Goal: Task Accomplishment & Management: Use online tool/utility

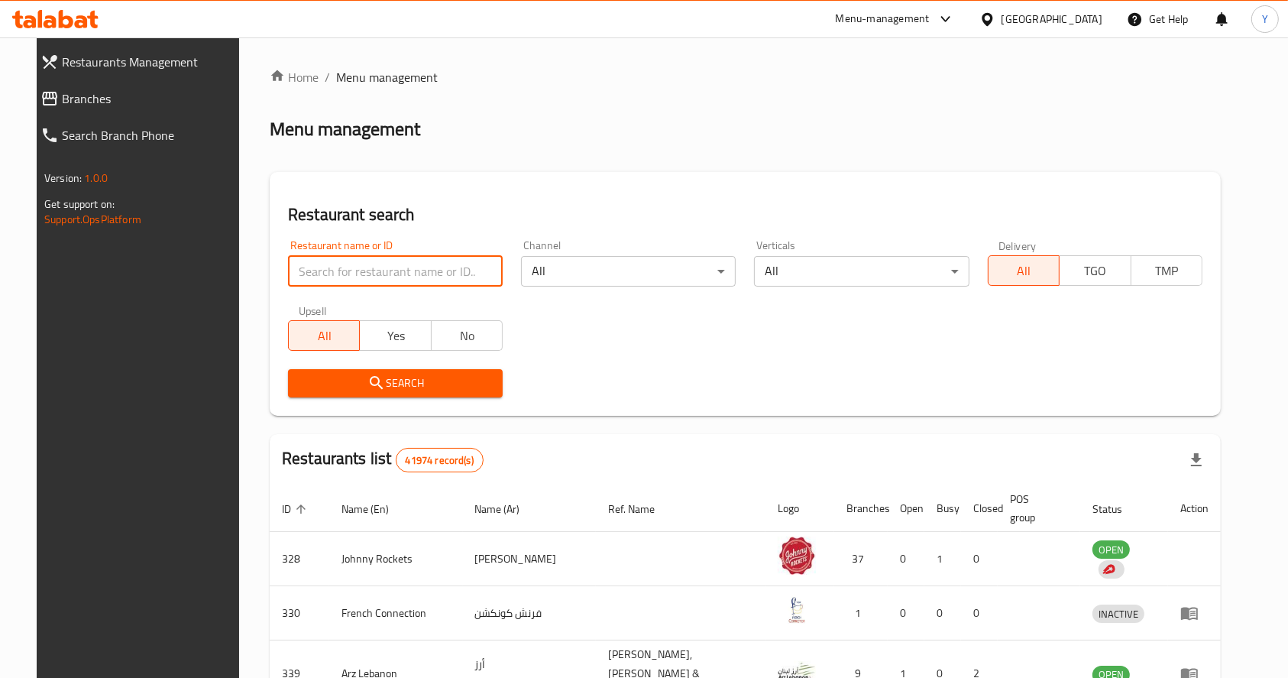
click at [339, 266] on input "search" at bounding box center [395, 271] width 215 height 31
type input "indian food company"
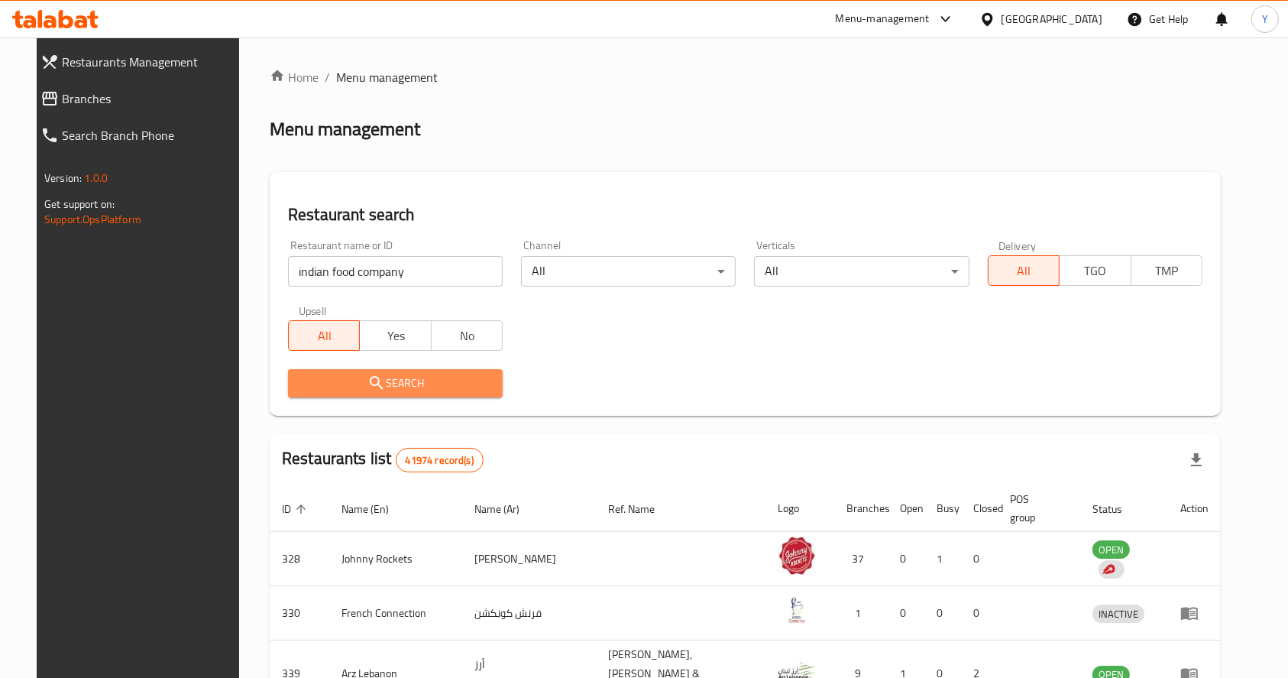
click at [372, 377] on span "Search" at bounding box center [395, 383] width 190 height 19
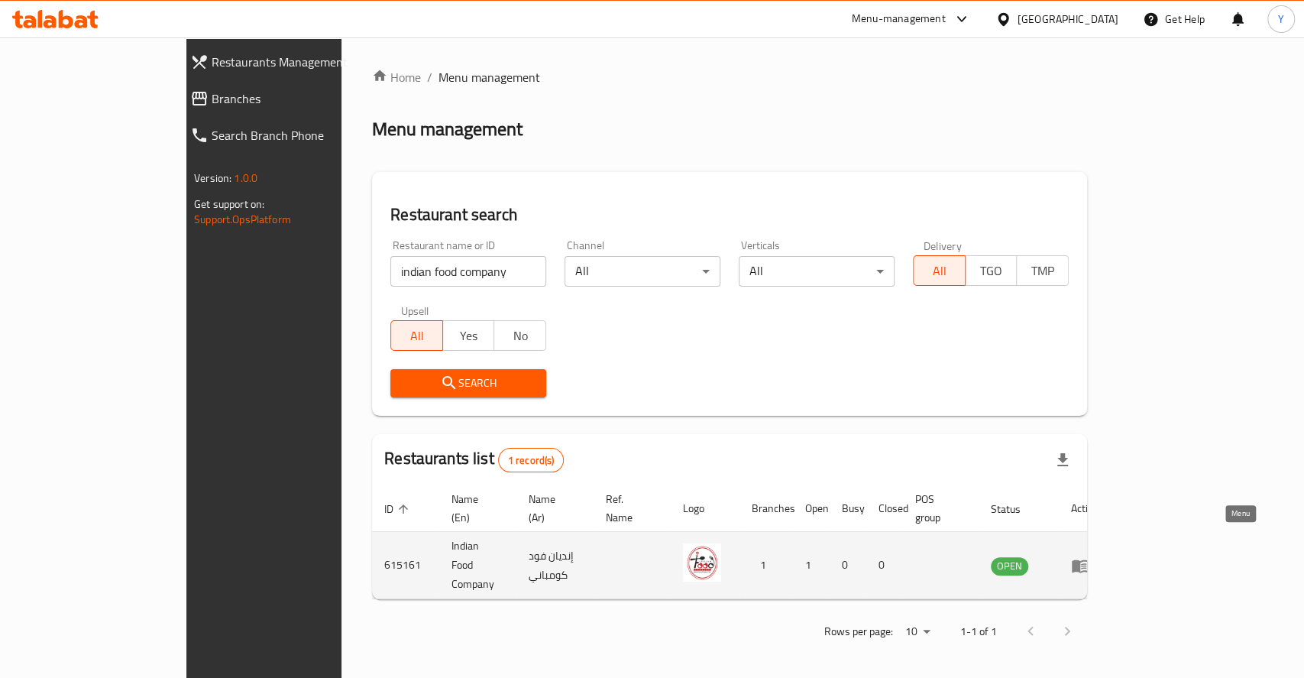
click at [1089, 559] on icon "enhanced table" at bounding box center [1080, 565] width 17 height 13
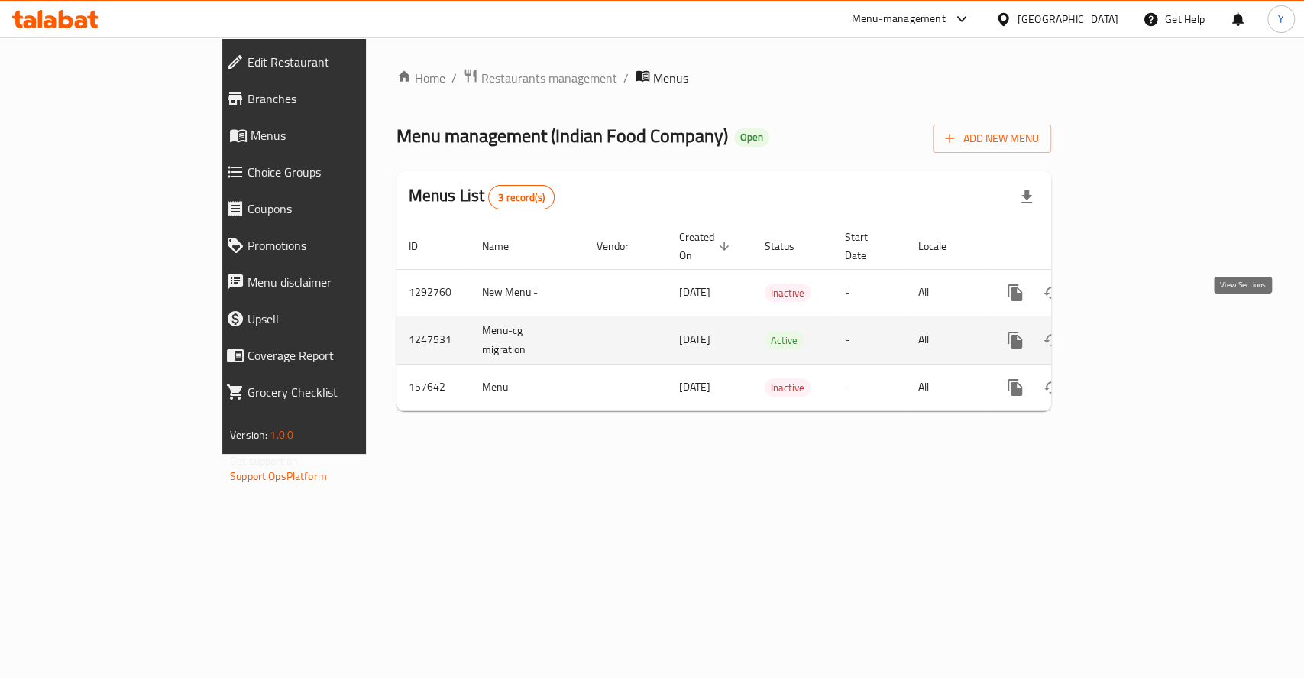
click at [1134, 331] on icon "enhanced table" at bounding box center [1125, 340] width 18 height 18
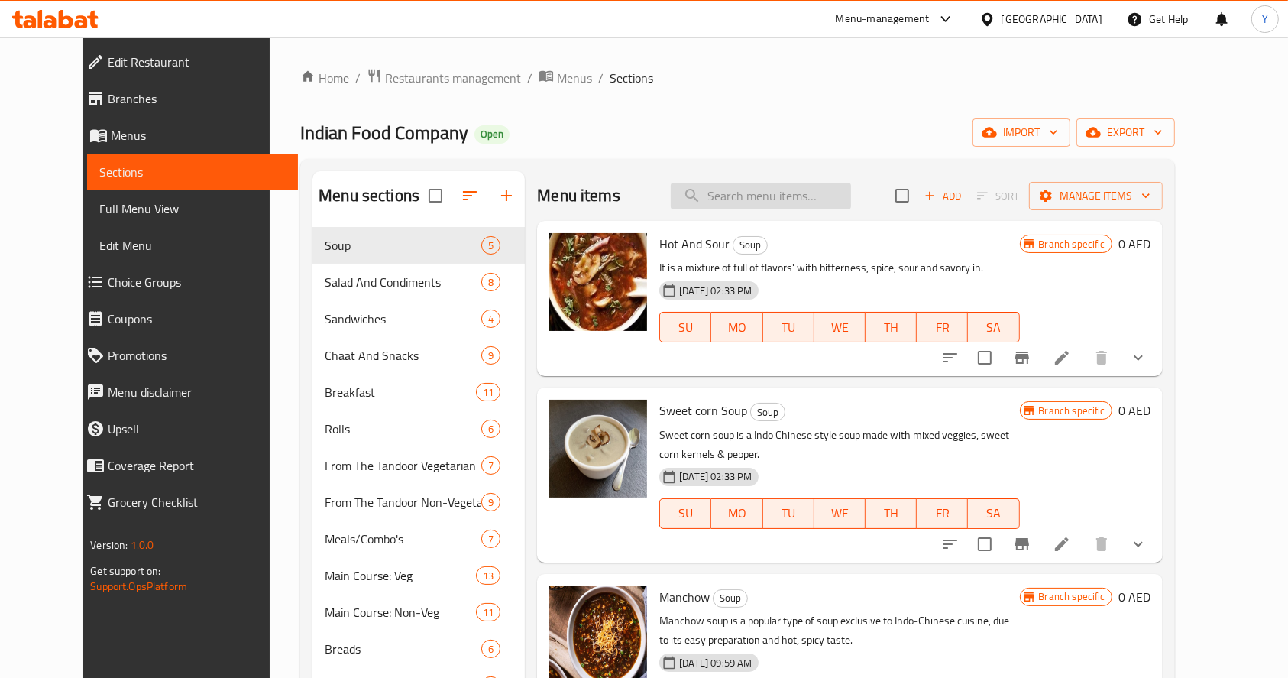
click at [846, 192] on input "search" at bounding box center [761, 196] width 180 height 27
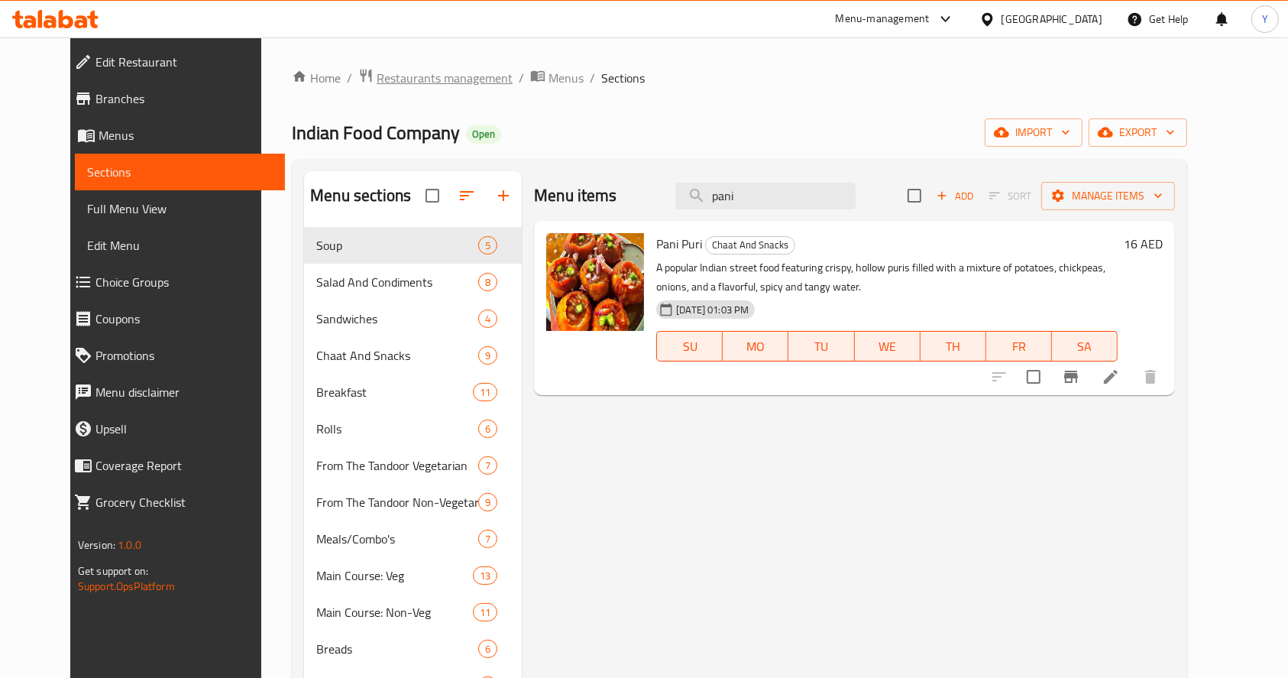
type input "pani"
click at [429, 83] on span "Restaurants management" at bounding box center [445, 78] width 136 height 18
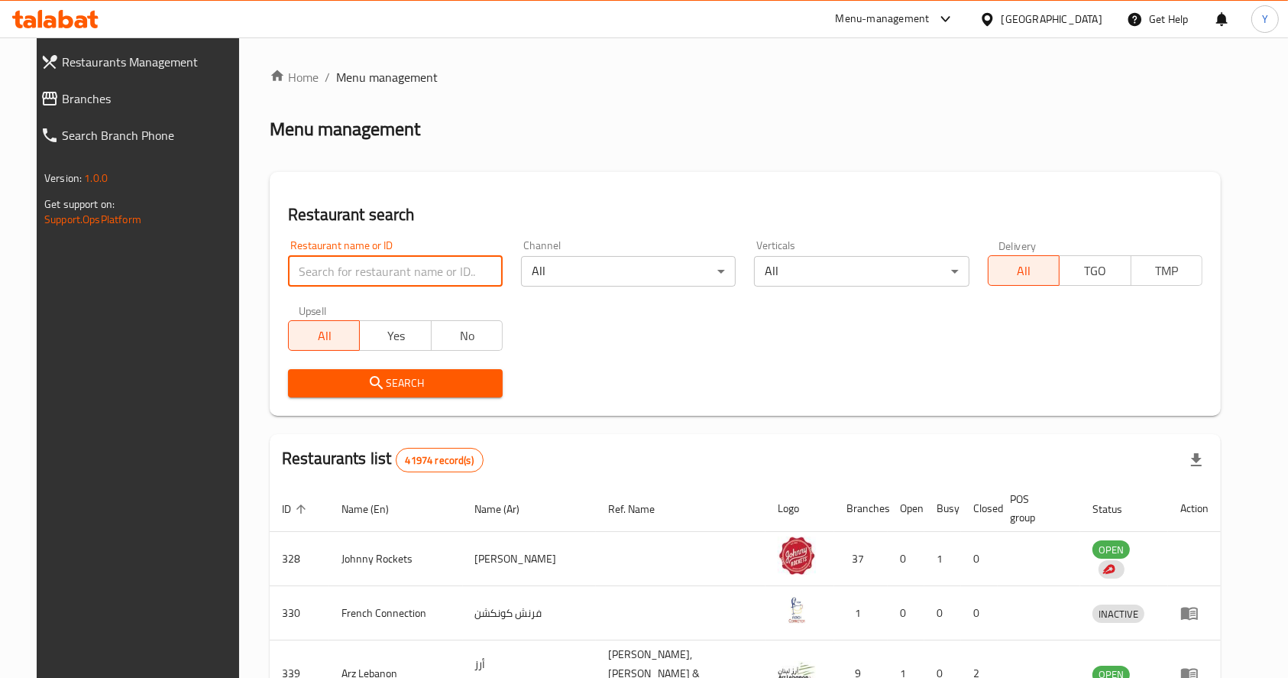
click at [404, 266] on input "search" at bounding box center [395, 271] width 215 height 31
type input "mother"
click button "Search" at bounding box center [395, 383] width 215 height 28
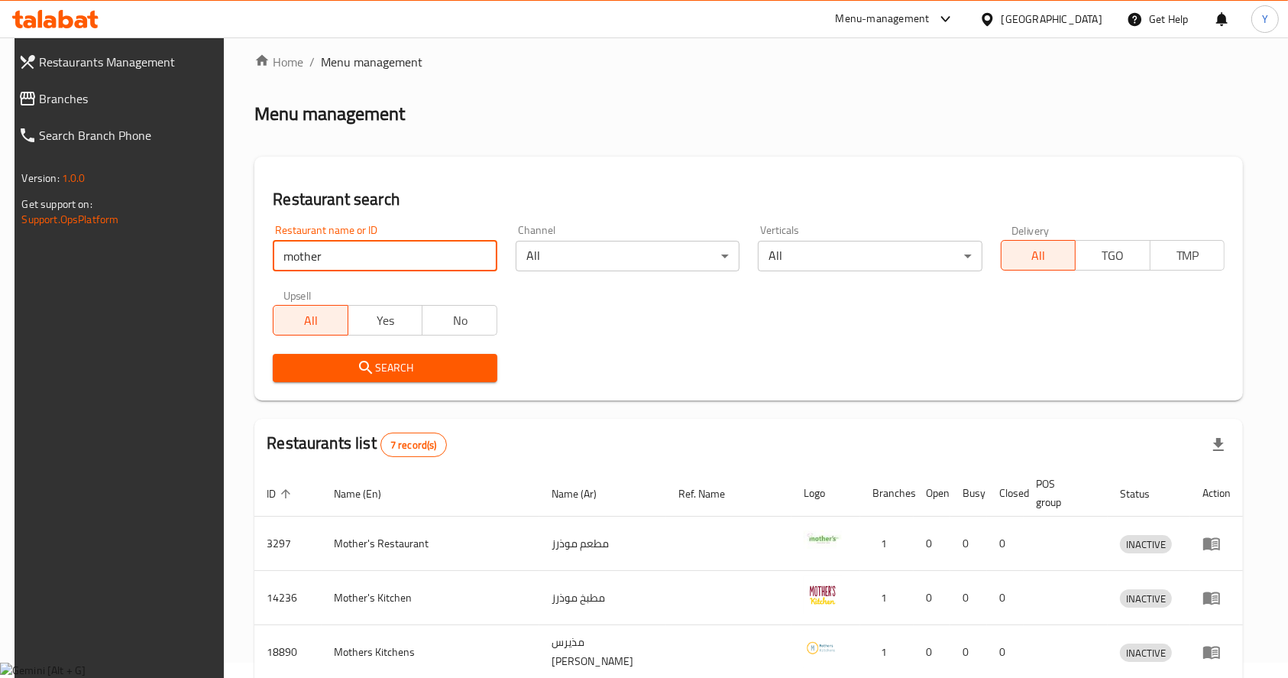
scroll to position [312, 0]
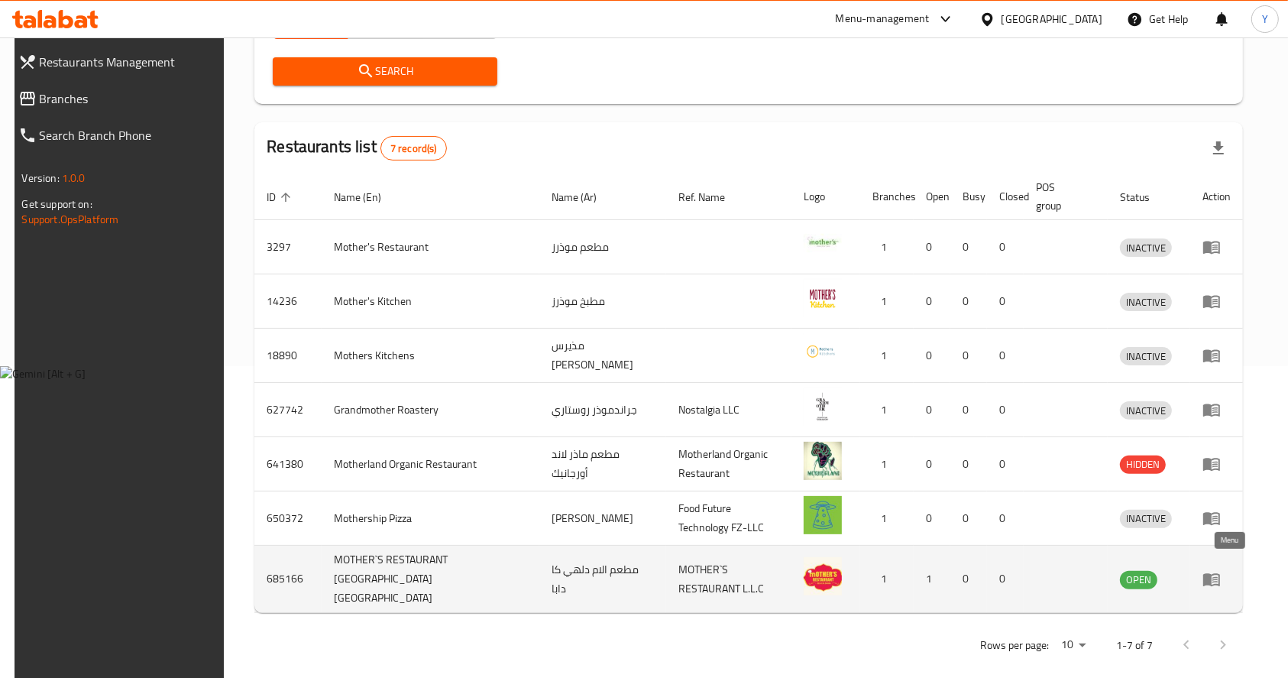
click at [1220, 573] on icon "enhanced table" at bounding box center [1211, 579] width 17 height 13
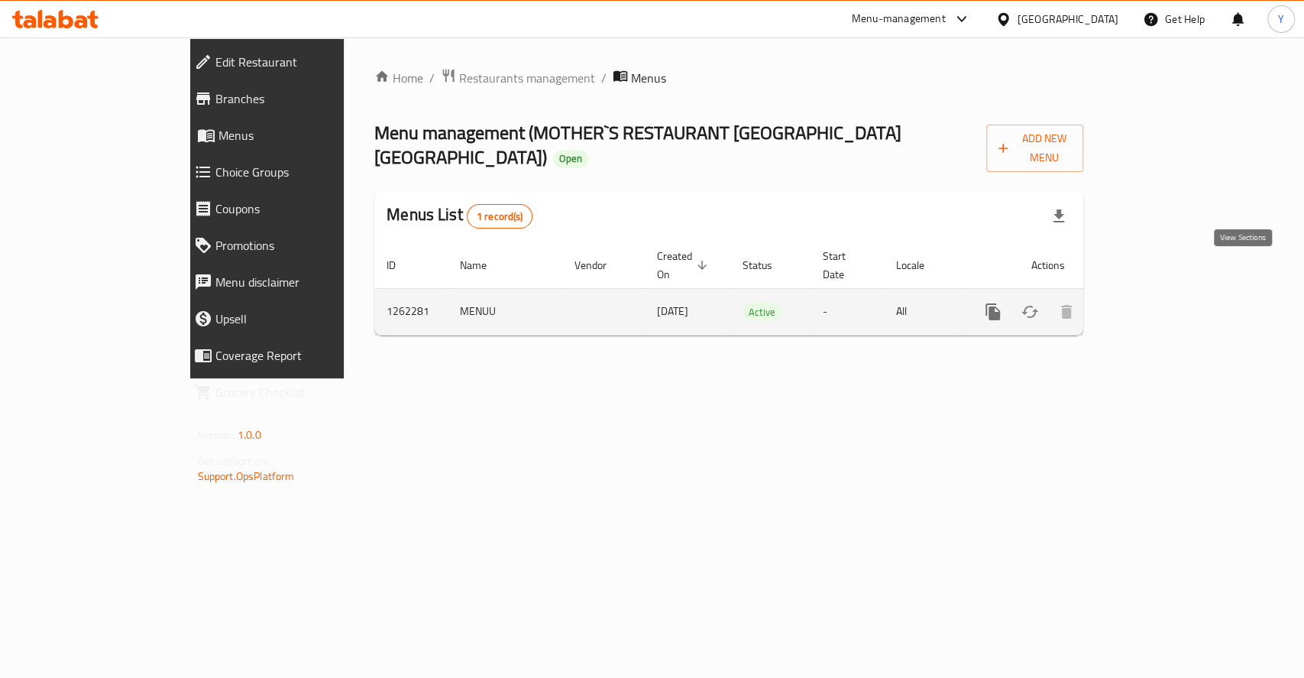
click at [1112, 303] on icon "enhanced table" at bounding box center [1103, 312] width 18 height 18
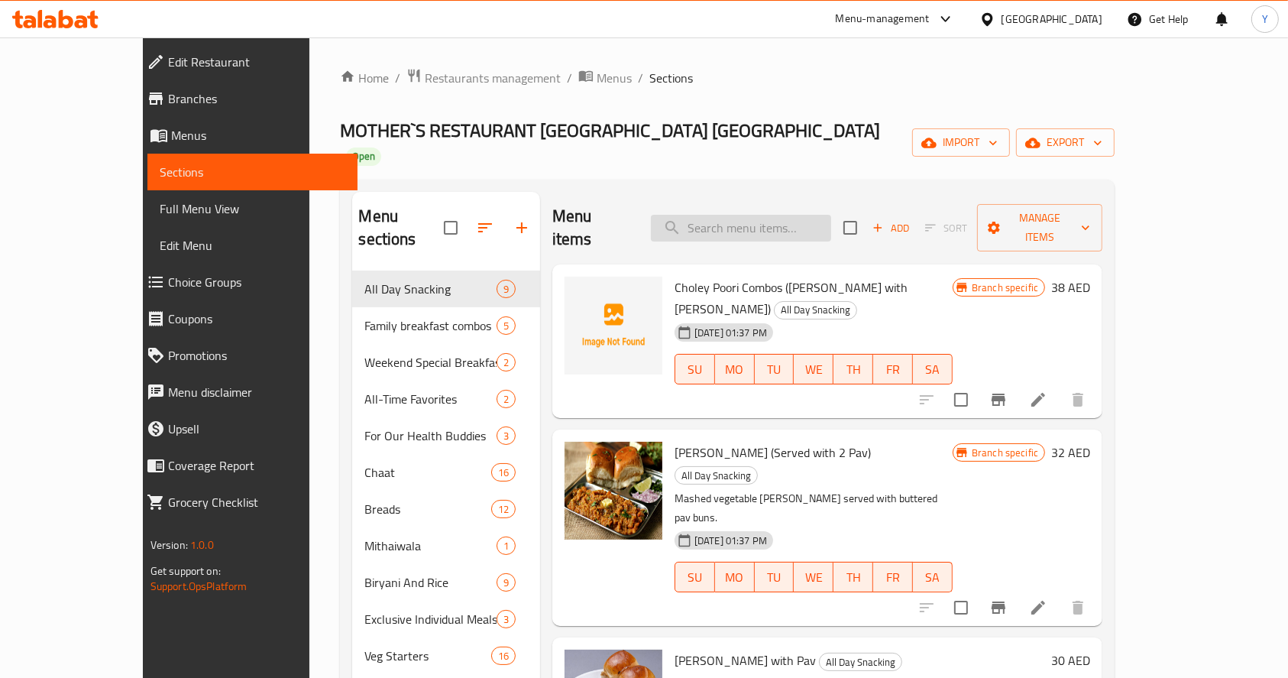
click at [733, 215] on input "search" at bounding box center [741, 228] width 180 height 27
type input "pani"
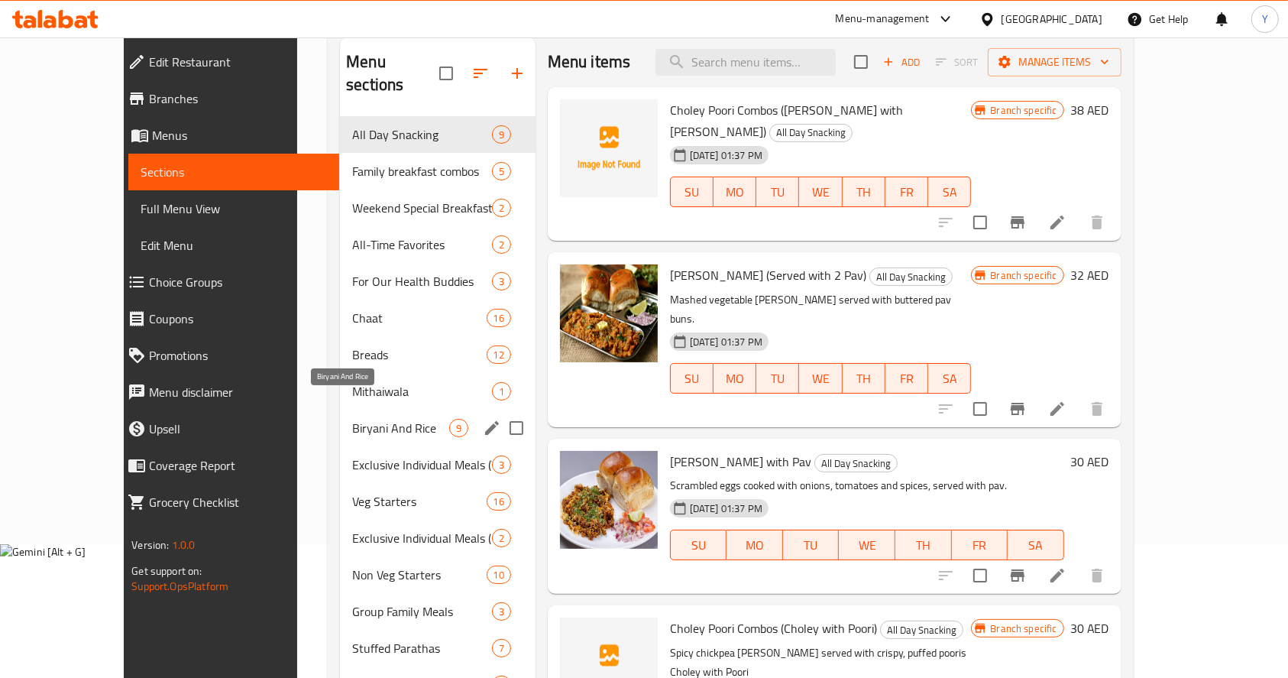
scroll to position [134, 0]
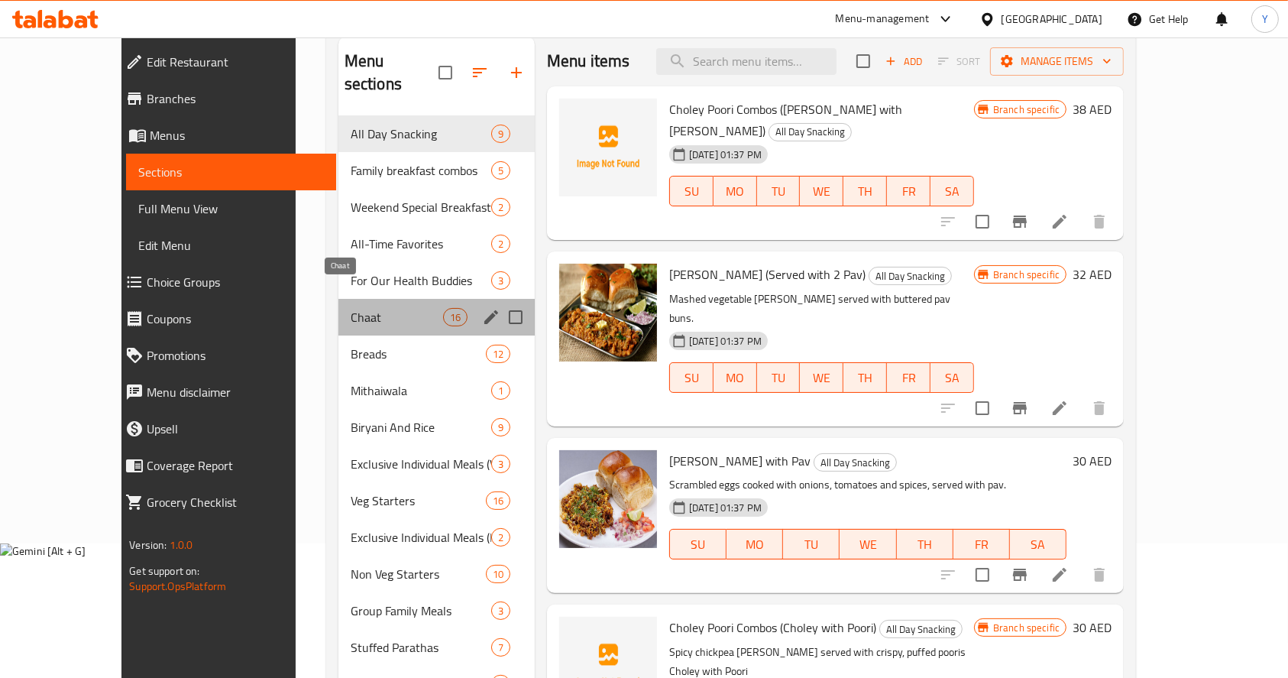
click at [371, 308] on span "Chaat" at bounding box center [397, 317] width 92 height 18
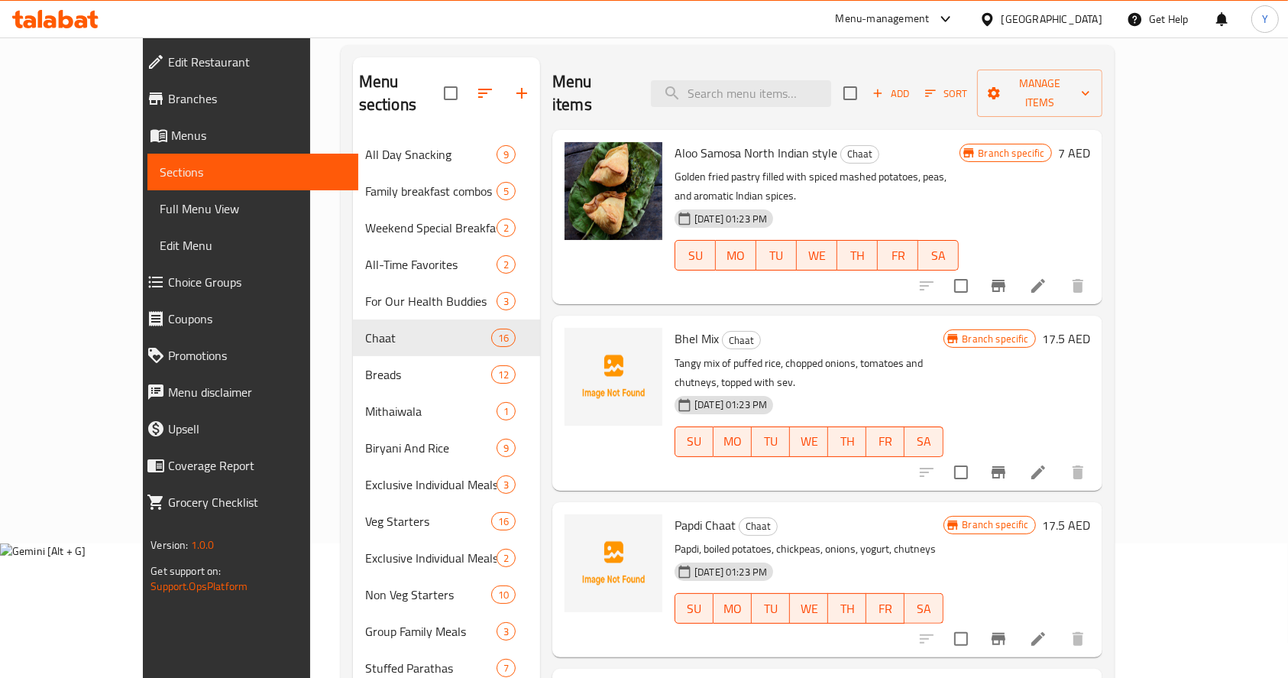
scroll to position [13, 0]
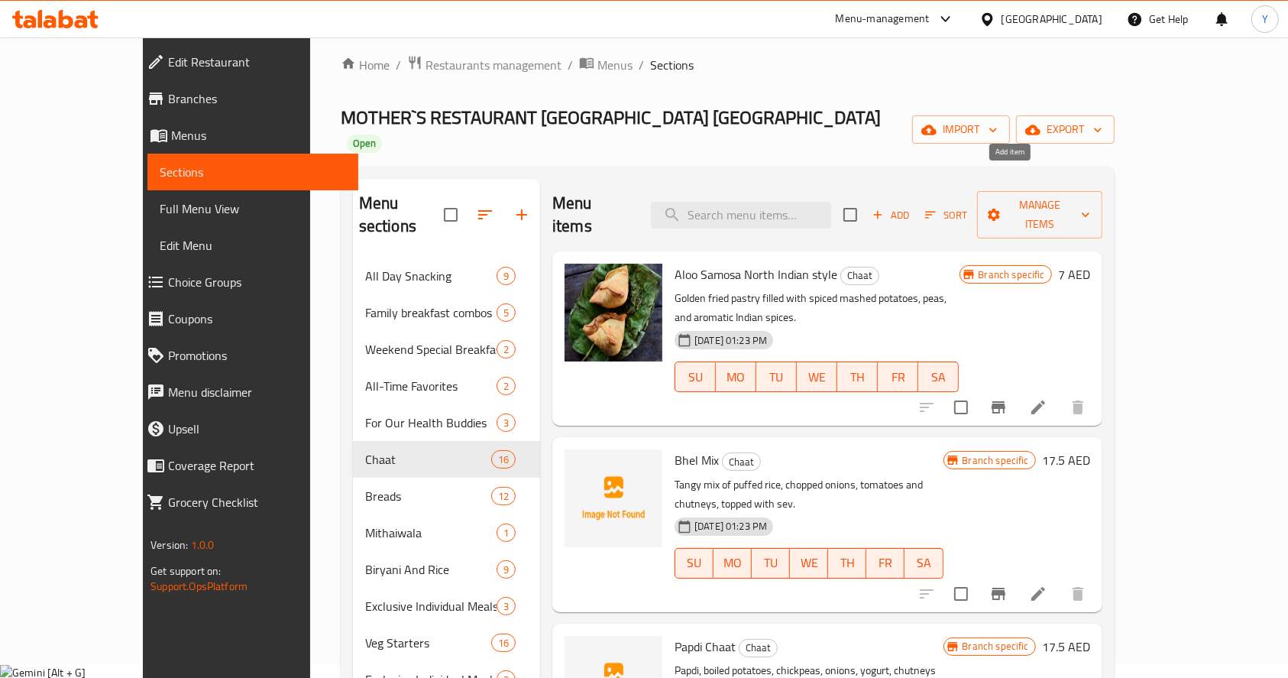
click at [911, 206] on span "Add" at bounding box center [890, 215] width 41 height 18
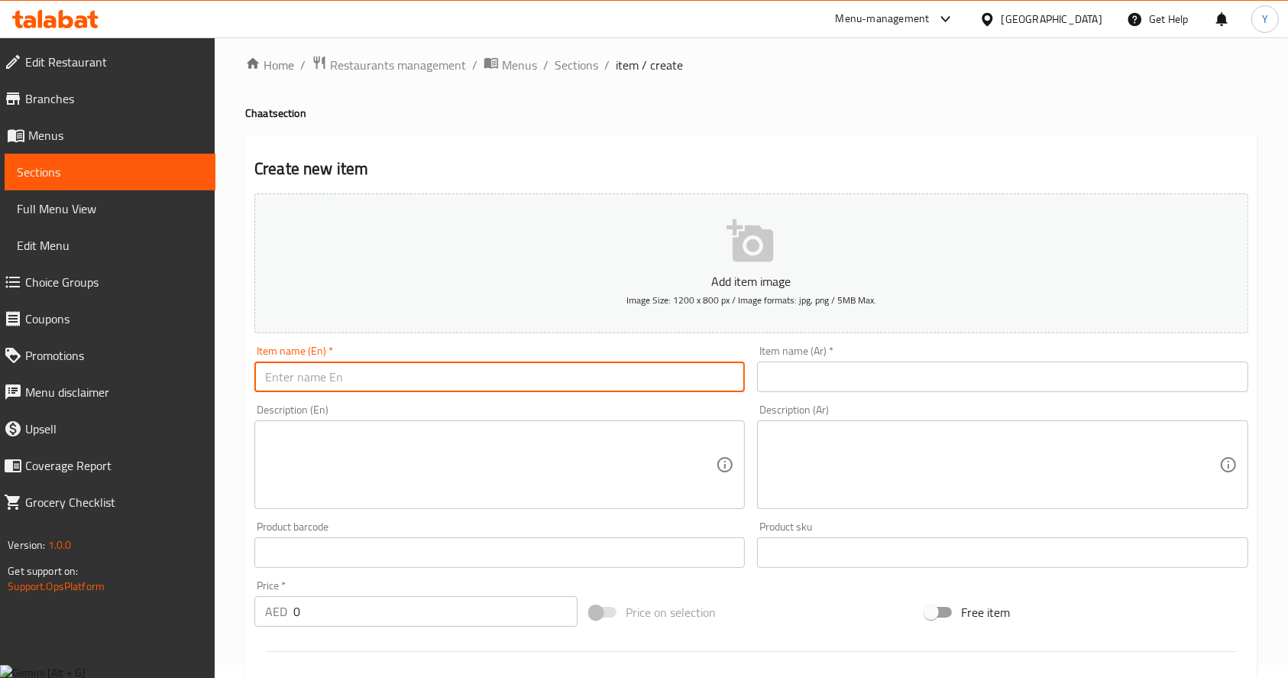
click at [474, 388] on input "text" at bounding box center [499, 376] width 490 height 31
type input "Paani Puri"
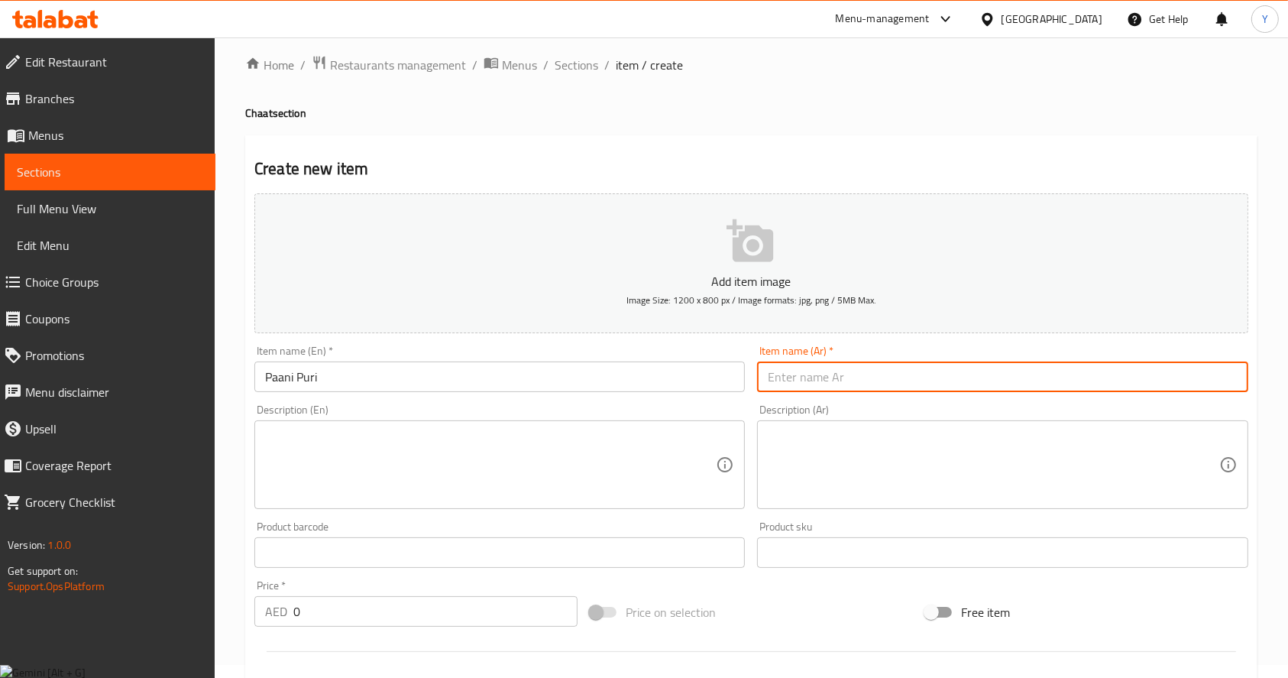
click at [825, 378] on input "text" at bounding box center [1002, 376] width 490 height 31
paste input "باني بوري"
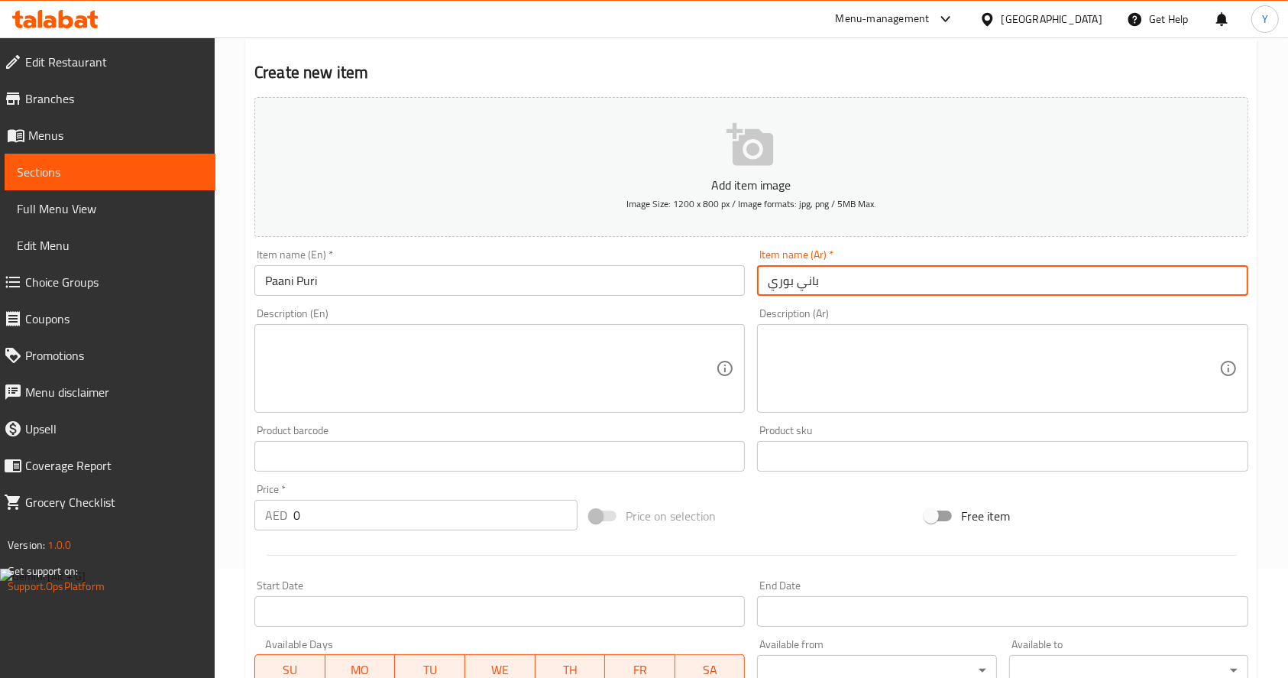
type input "باني بوري"
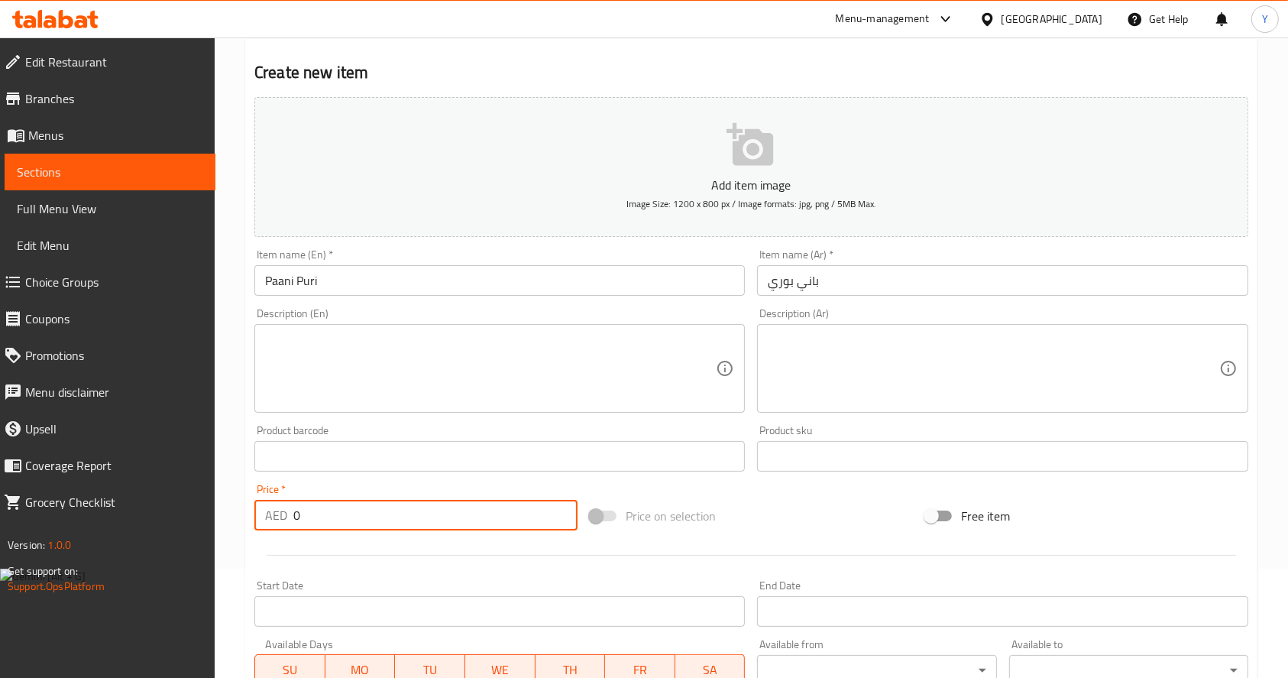
click at [385, 518] on input "0" at bounding box center [435, 515] width 284 height 31
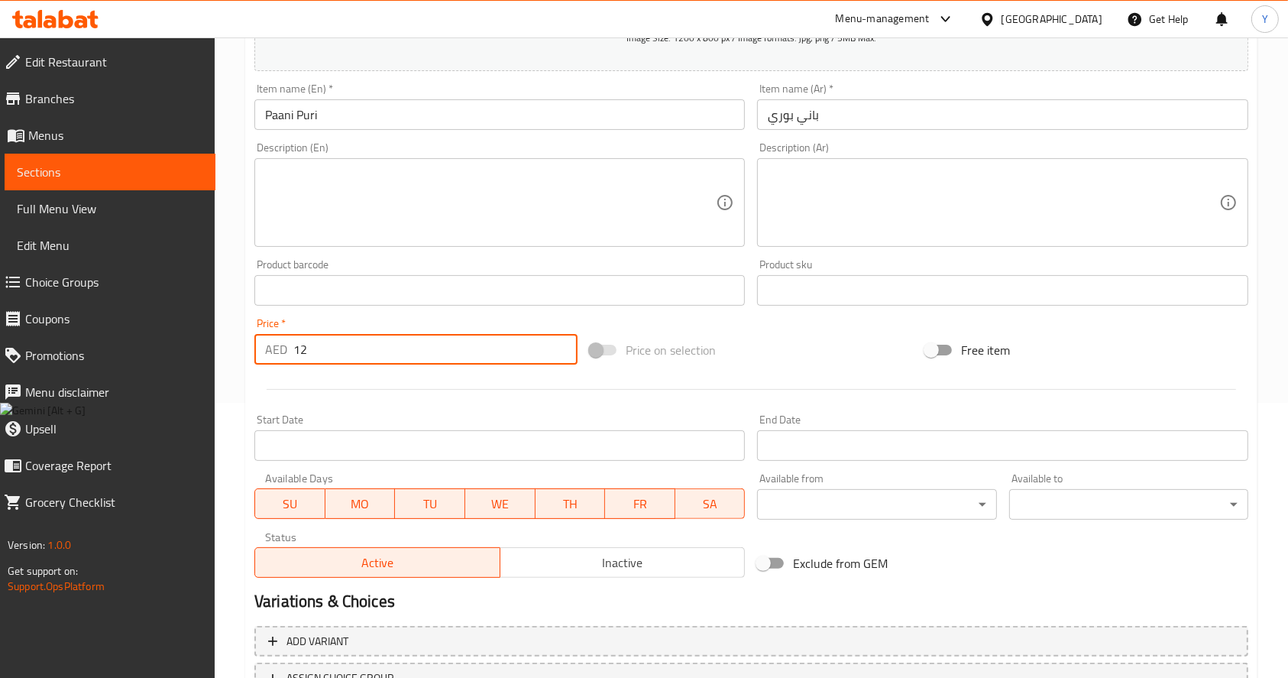
scroll to position [402, 0]
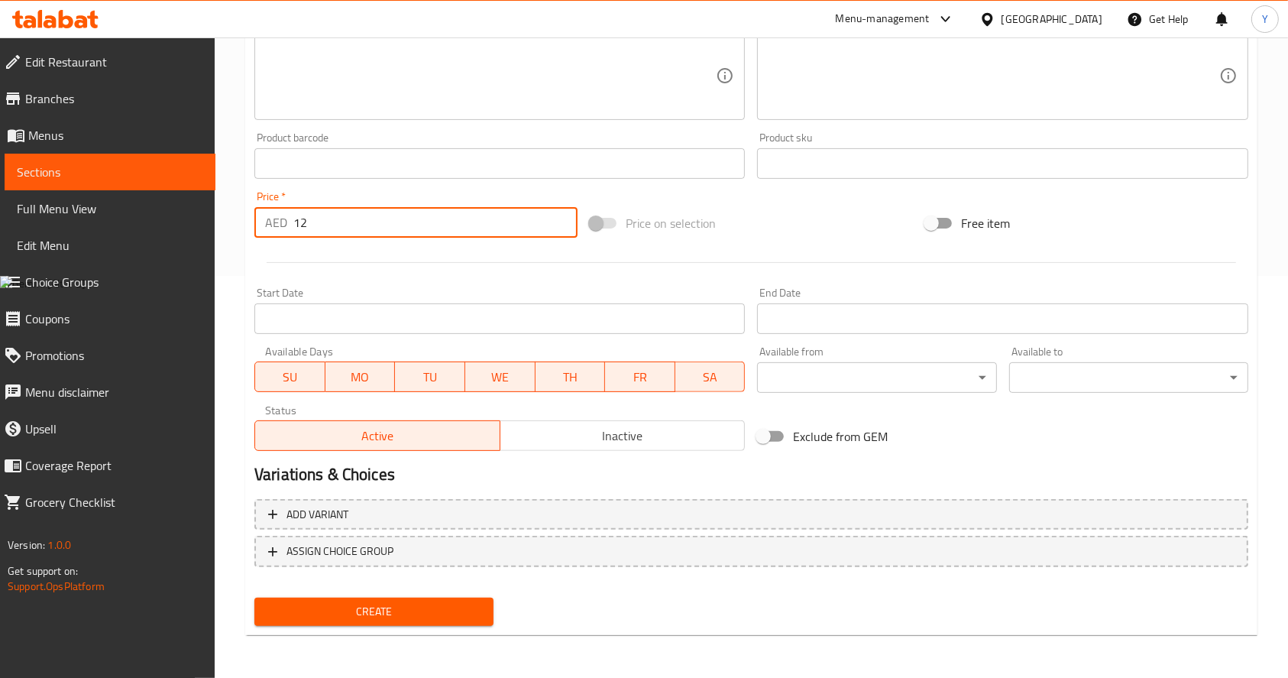
type input "12"
click at [355, 611] on span "Create" at bounding box center [374, 611] width 215 height 19
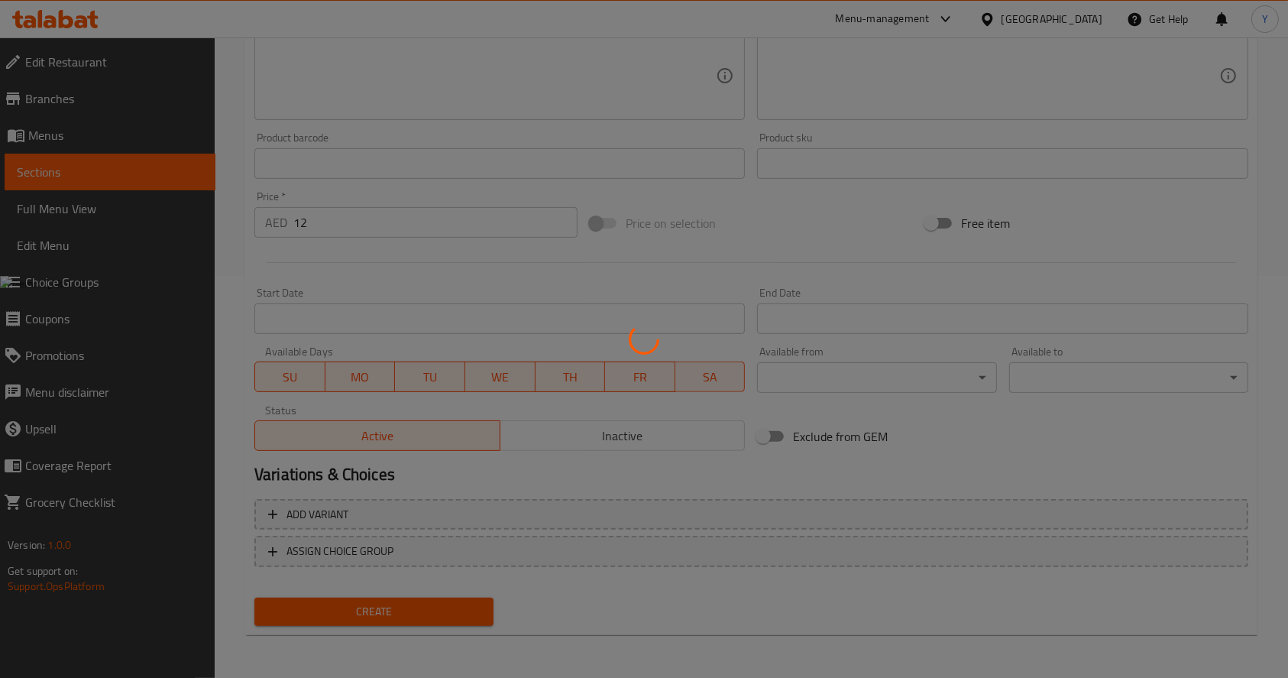
type input "0"
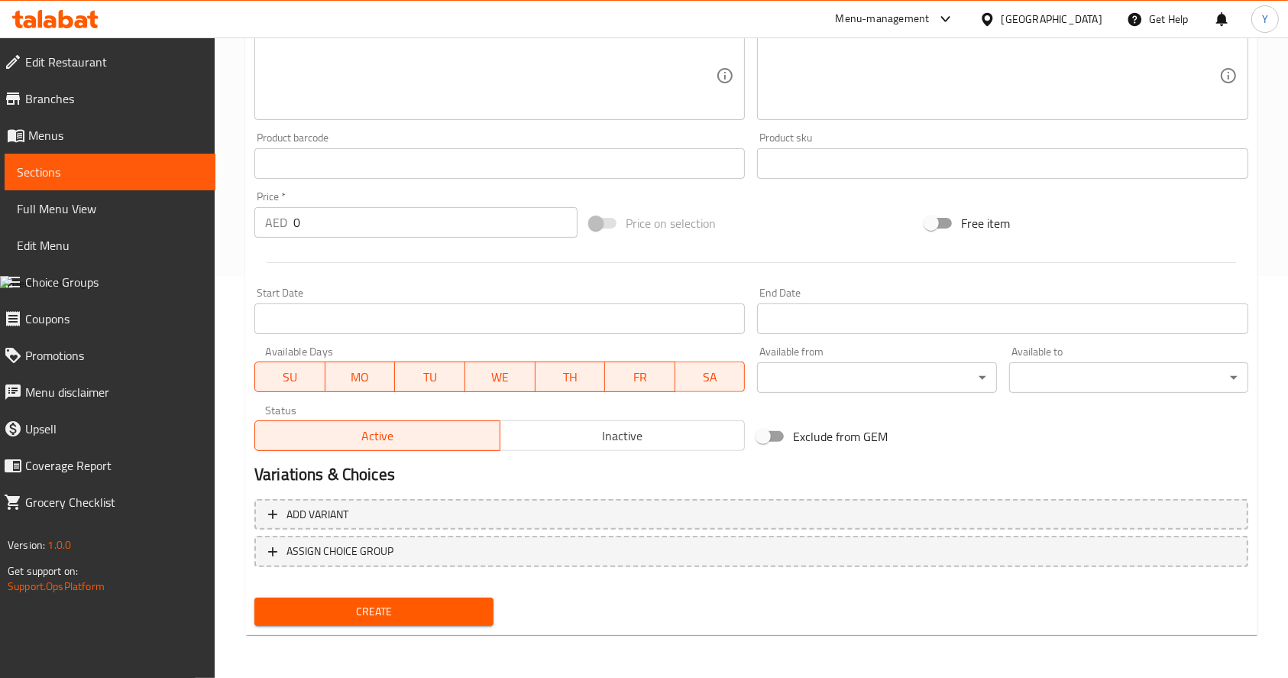
scroll to position [0, 0]
